Goal: Use online tool/utility: Use online tool/utility

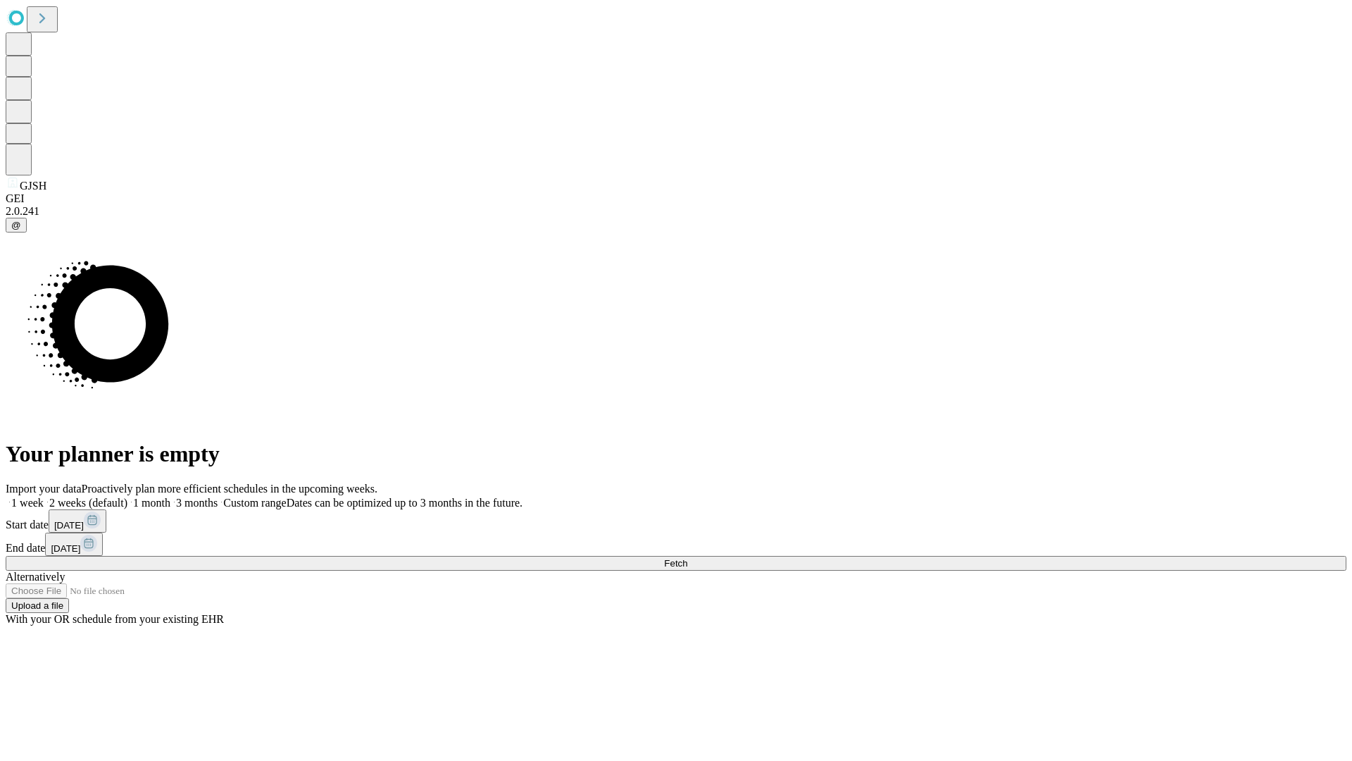
click at [687, 558] on span "Fetch" at bounding box center [675, 563] width 23 height 11
